Goal: Task Accomplishment & Management: Manage account settings

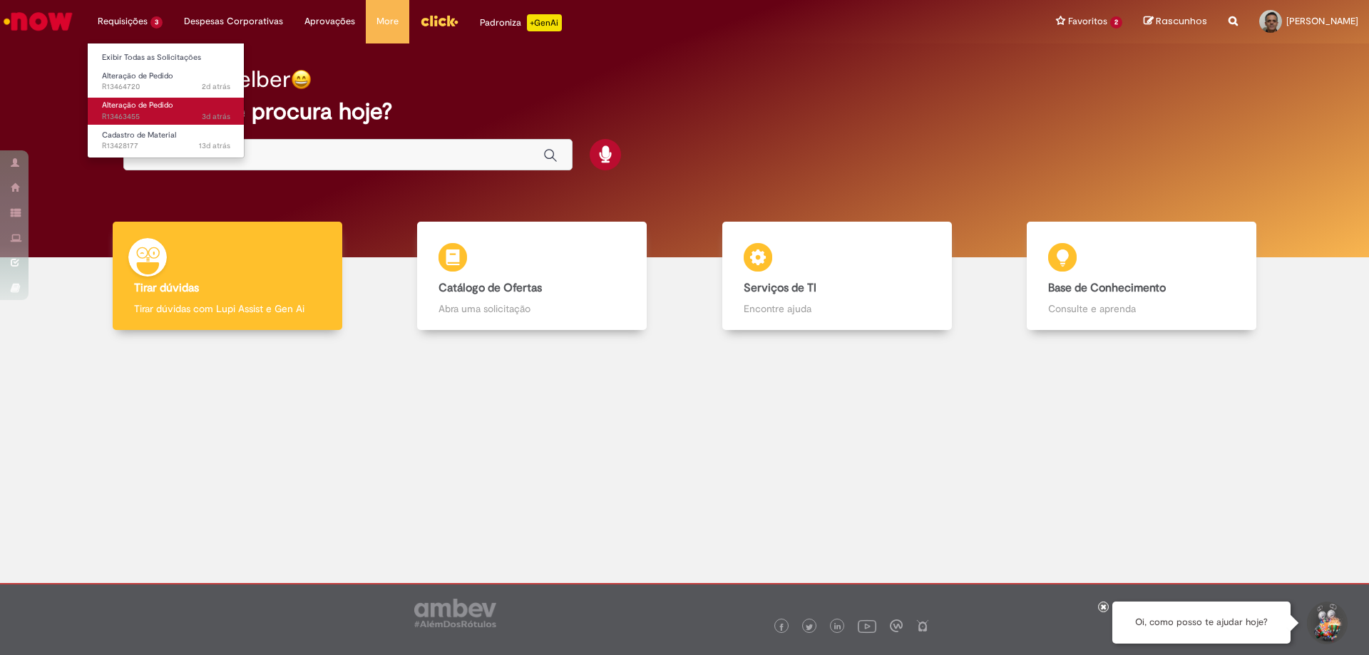
click at [149, 109] on span "Alteração de Pedido" at bounding box center [137, 105] width 71 height 11
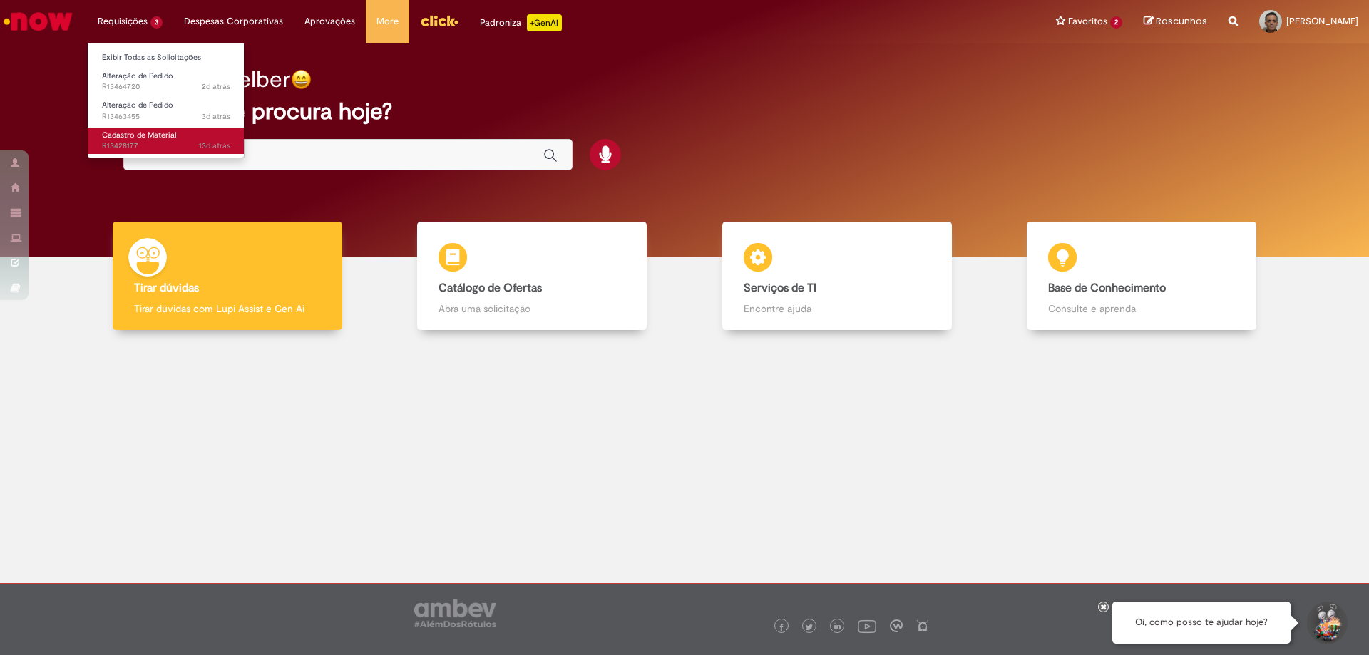
click at [135, 143] on span "13d atrás 13 dias atrás R13428177" at bounding box center [166, 145] width 128 height 11
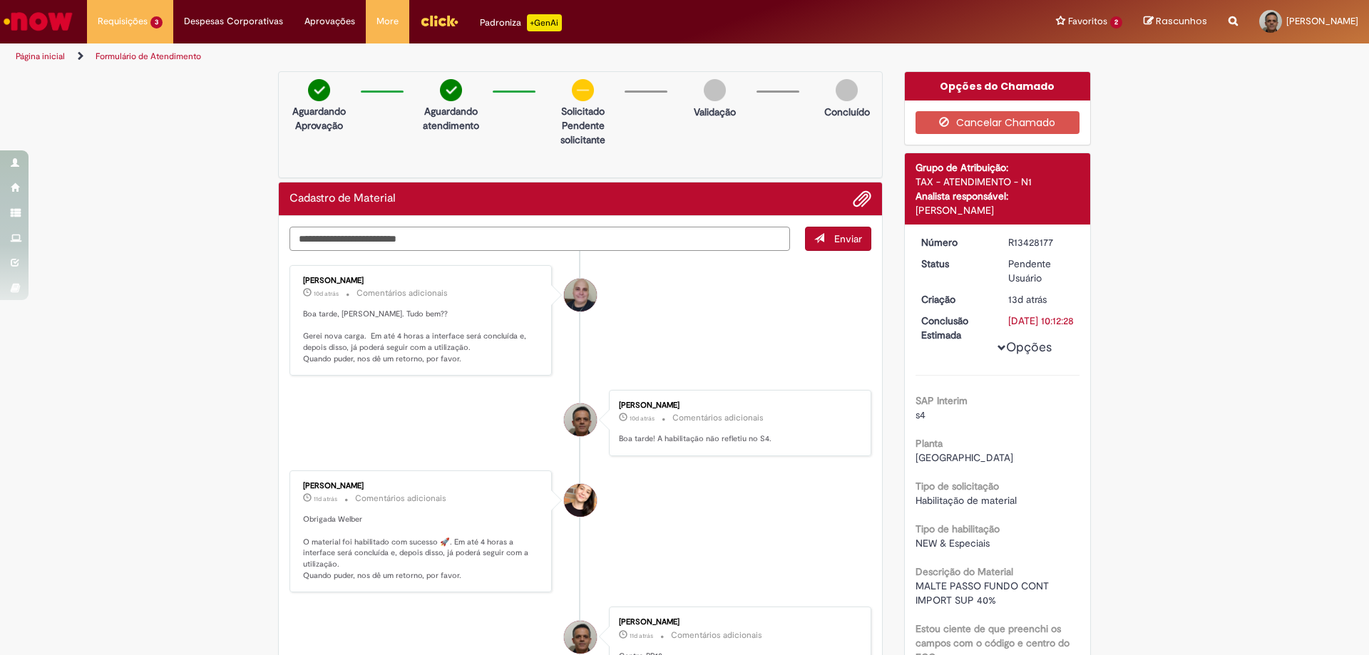
click at [363, 241] on textarea "Digite sua mensagem aqui..." at bounding box center [540, 239] width 501 height 24
type textarea "**********"
click at [844, 237] on span "Enviar" at bounding box center [848, 238] width 28 height 13
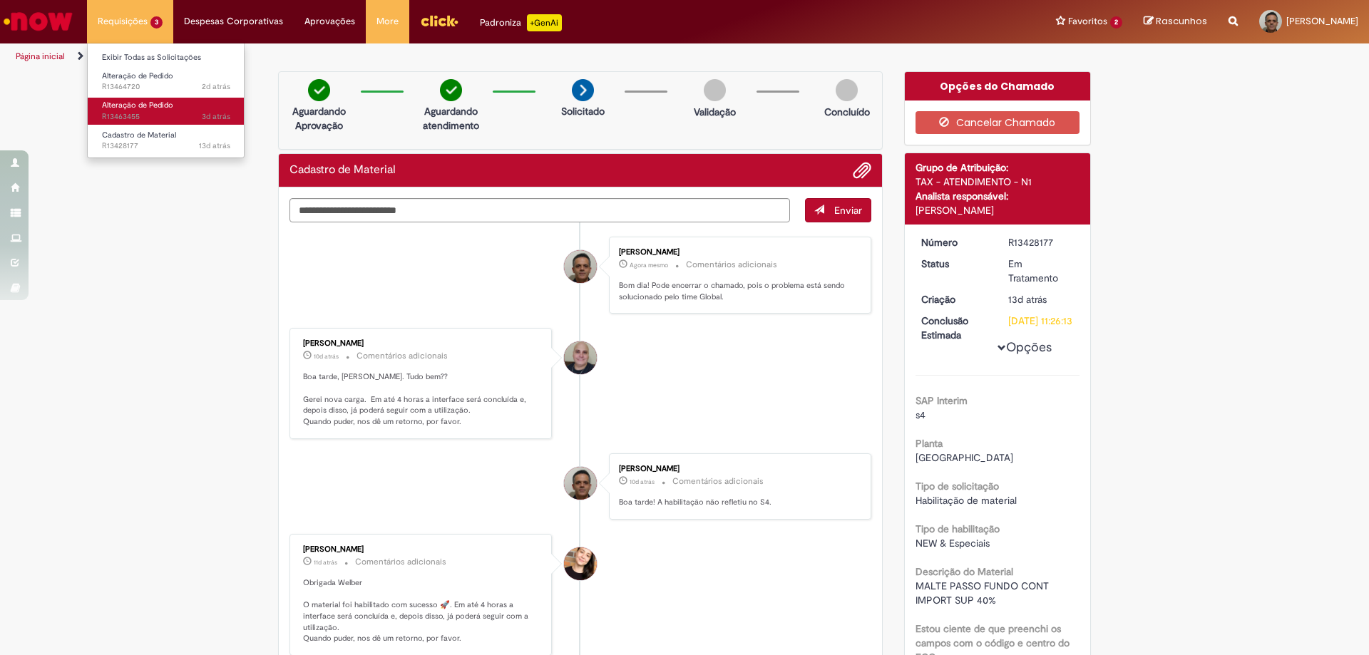
click at [152, 113] on span "3d atrás 3 dias atrás R13463455" at bounding box center [166, 116] width 128 height 11
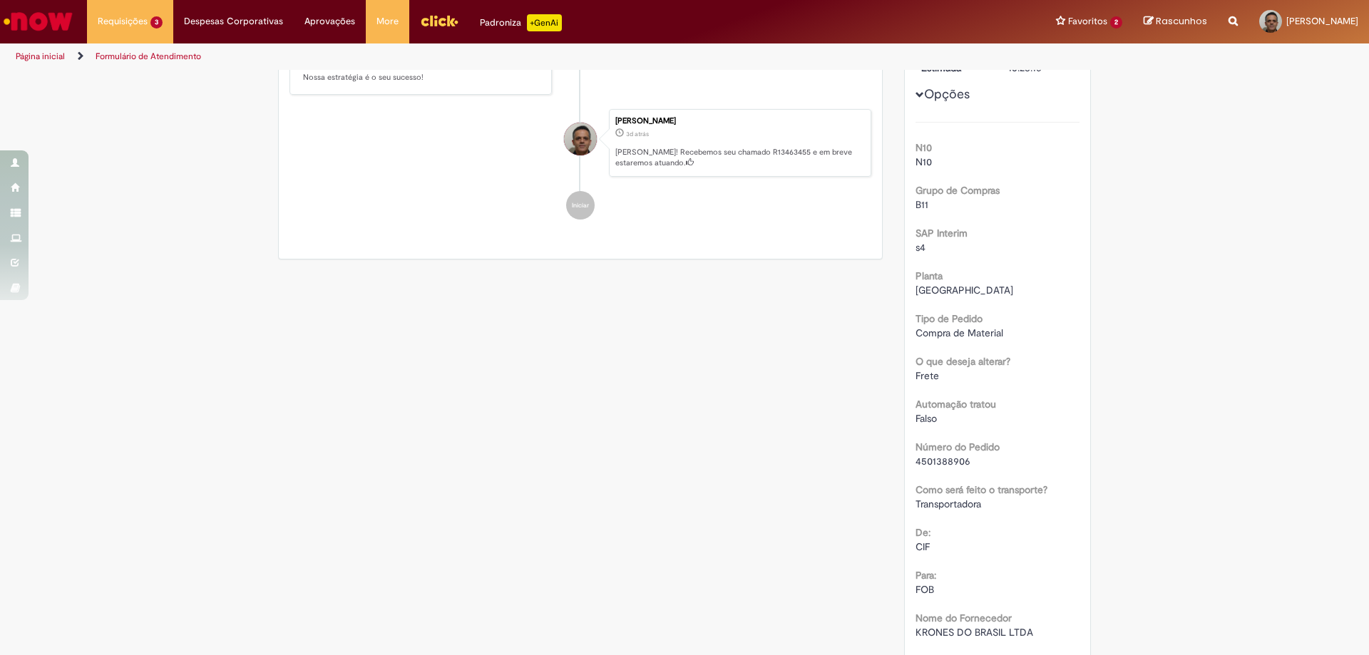
scroll to position [153, 0]
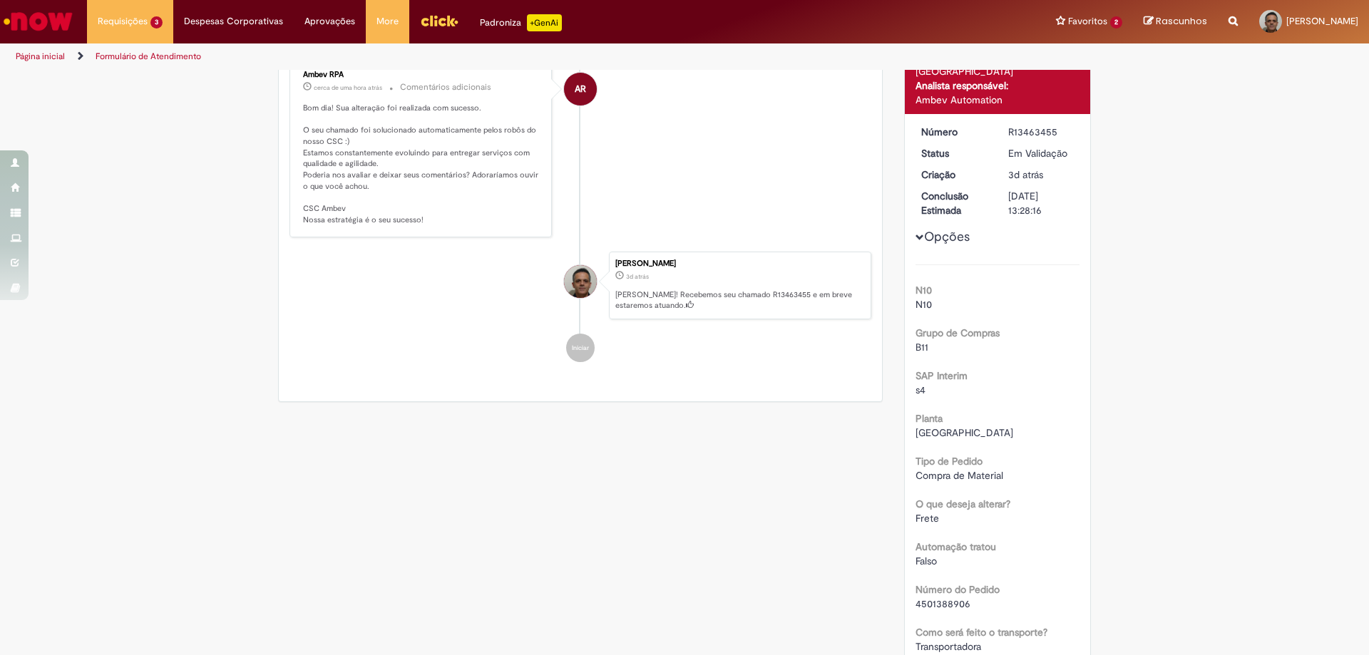
click at [933, 598] on span "4501388906" at bounding box center [943, 604] width 55 height 13
copy span "4501388906"
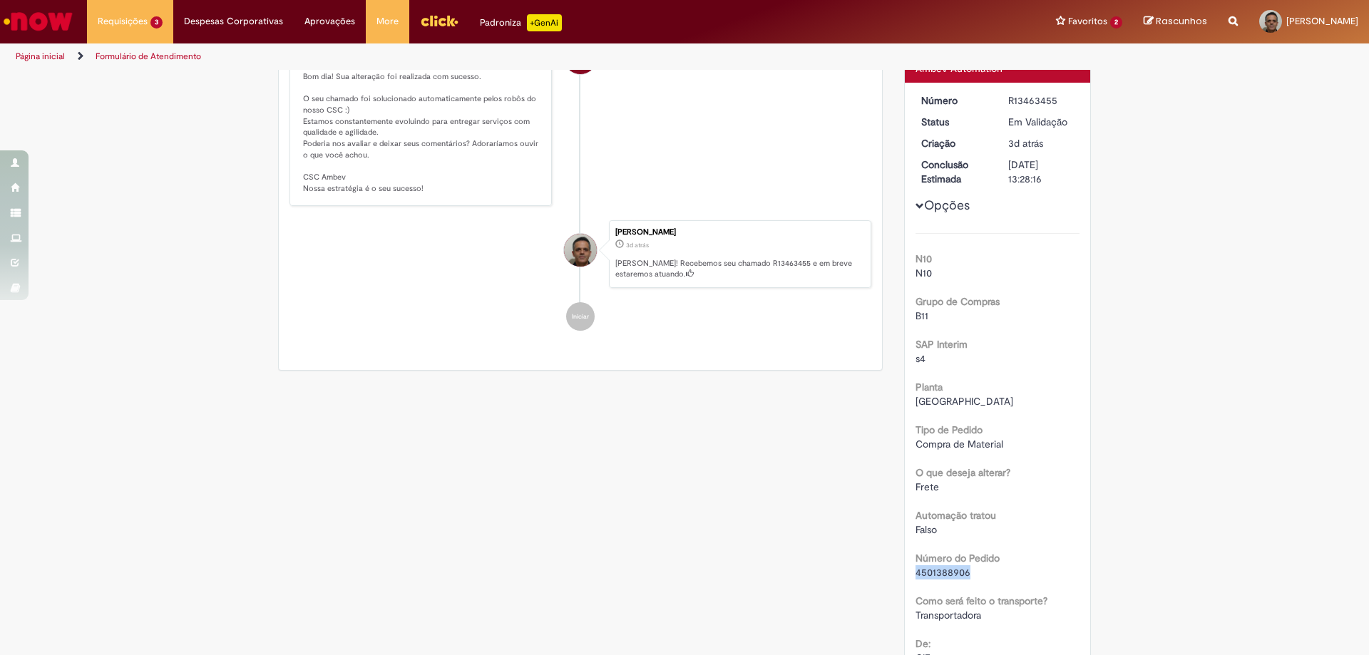
scroll to position [0, 0]
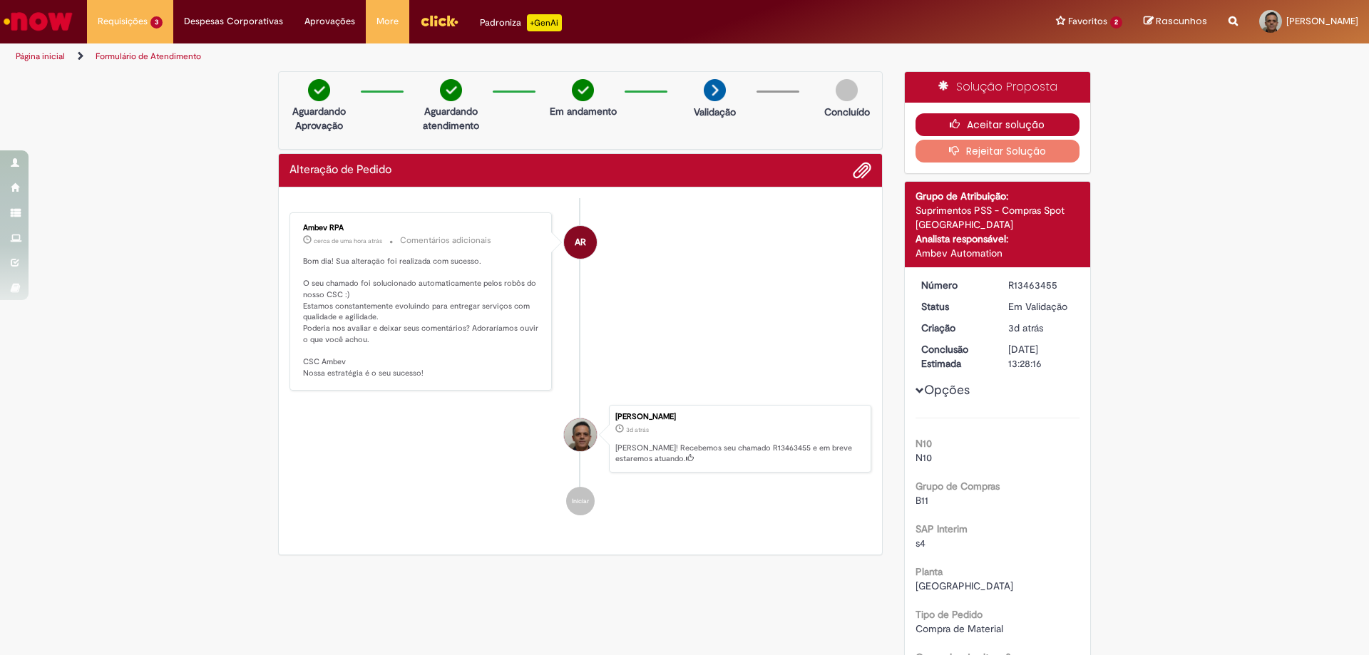
click at [980, 128] on button "Aceitar solução" at bounding box center [998, 124] width 165 height 23
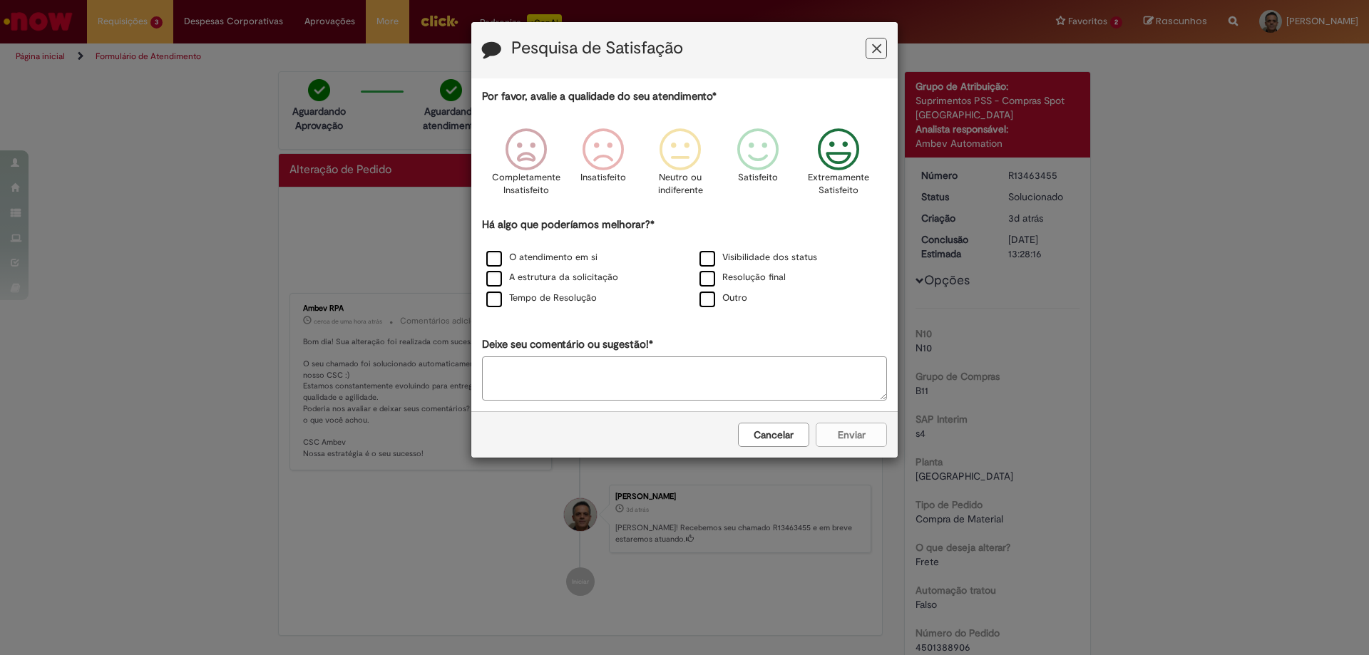
click at [840, 161] on icon "Feedback" at bounding box center [838, 149] width 53 height 43
click at [706, 276] on label "Resolução final" at bounding box center [743, 278] width 86 height 14
click at [843, 443] on button "Enviar" at bounding box center [851, 435] width 71 height 24
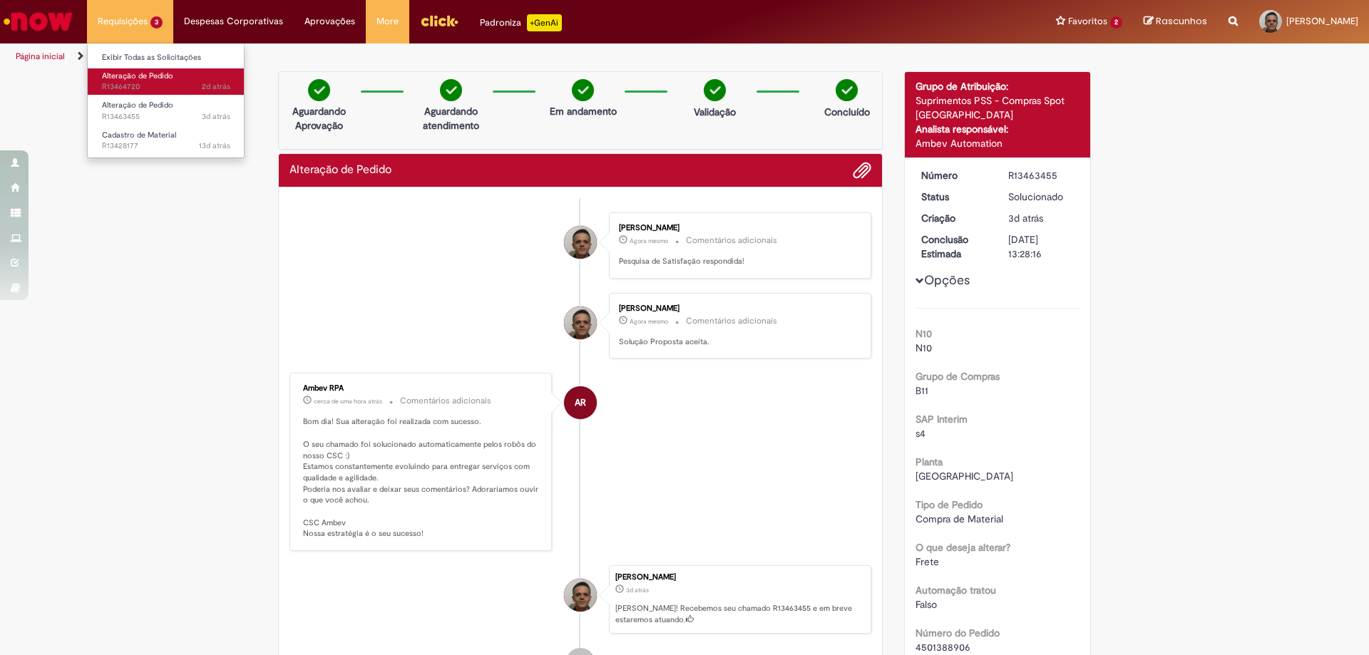
click at [138, 84] on span "2d atrás 2 dias atrás R13464720" at bounding box center [166, 86] width 128 height 11
